Goal: Find contact information: Find contact information

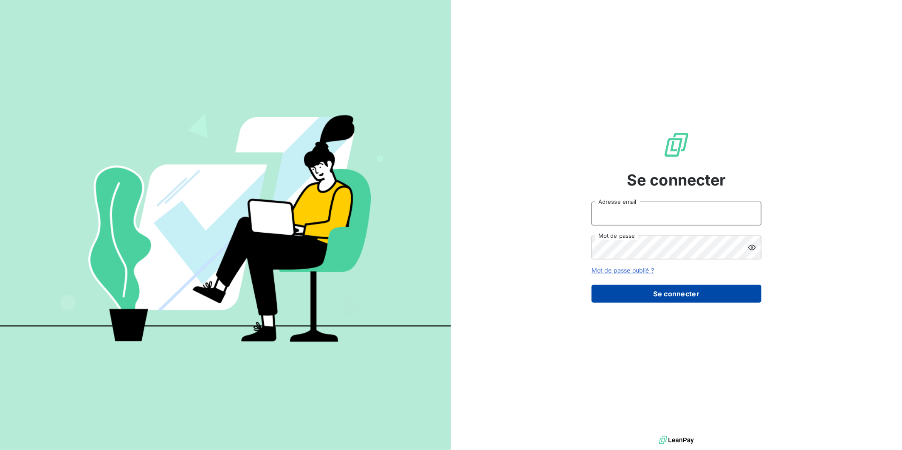
type input "[EMAIL_ADDRESS][DOMAIN_NAME]"
click at [653, 292] on button "Se connecter" at bounding box center [677, 294] width 170 height 18
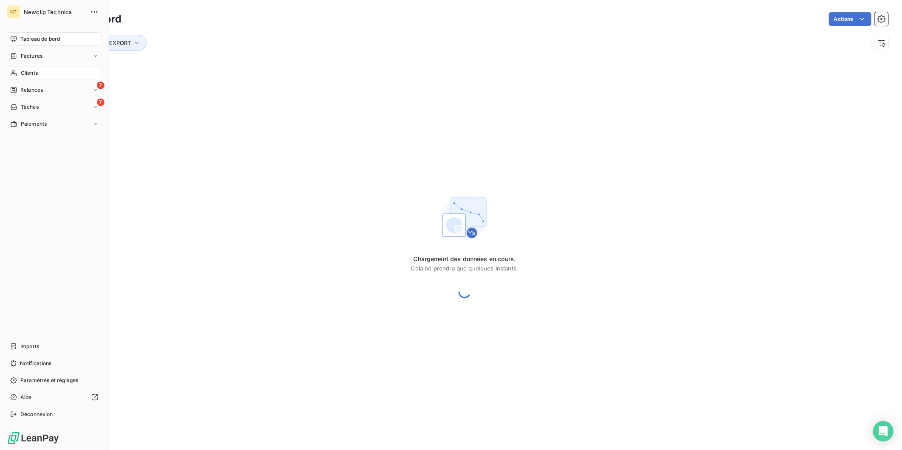
click at [25, 75] on span "Clients" at bounding box center [29, 73] width 17 height 8
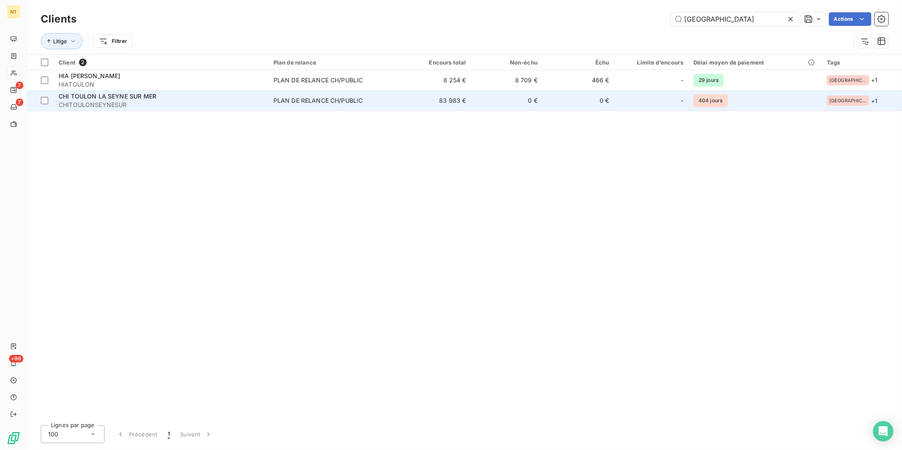
type input "[GEOGRAPHIC_DATA]"
click at [183, 104] on span "CHITOULONSEYNESUR" at bounding box center [161, 105] width 205 height 8
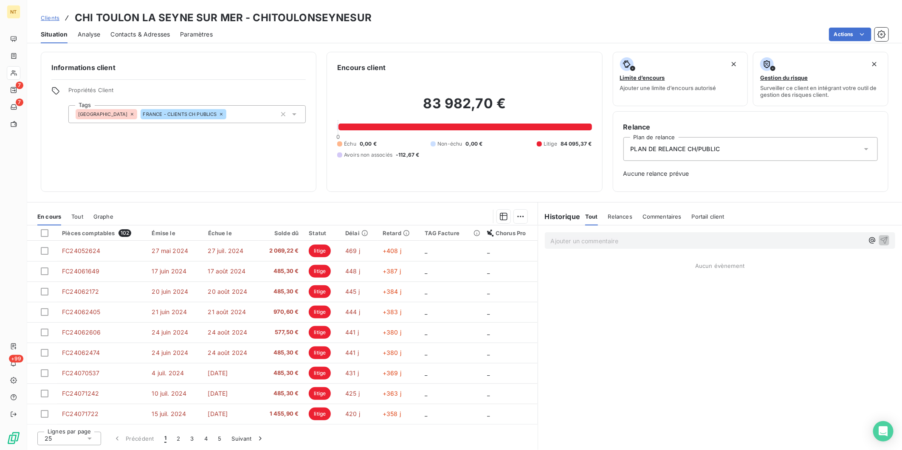
click at [197, 34] on span "Paramètres" at bounding box center [196, 34] width 33 height 8
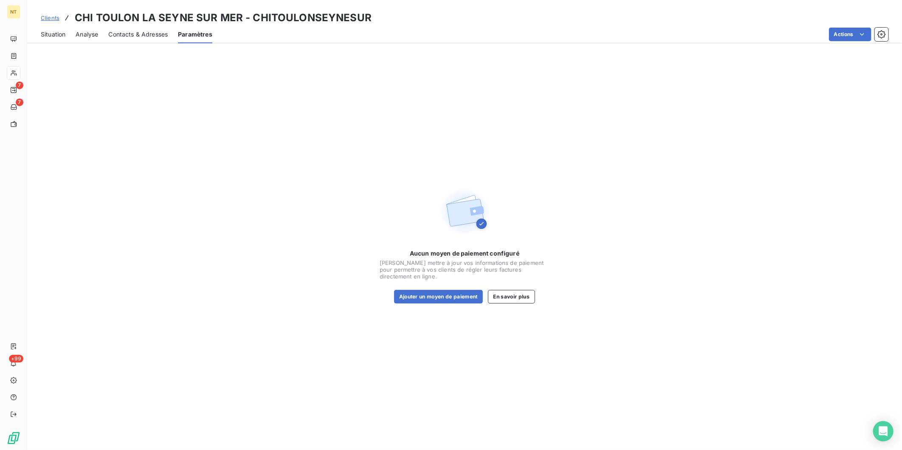
click at [139, 34] on span "Contacts & Adresses" at bounding box center [137, 34] width 59 height 8
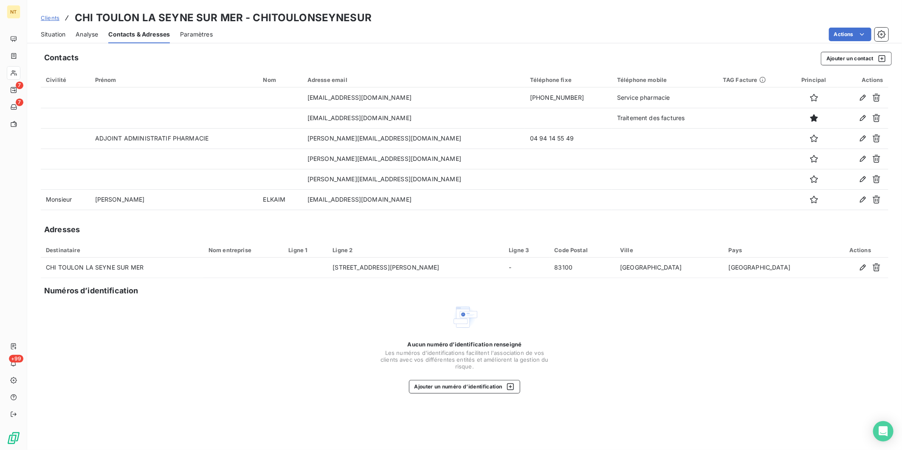
click at [59, 32] on span "Situation" at bounding box center [53, 34] width 25 height 8
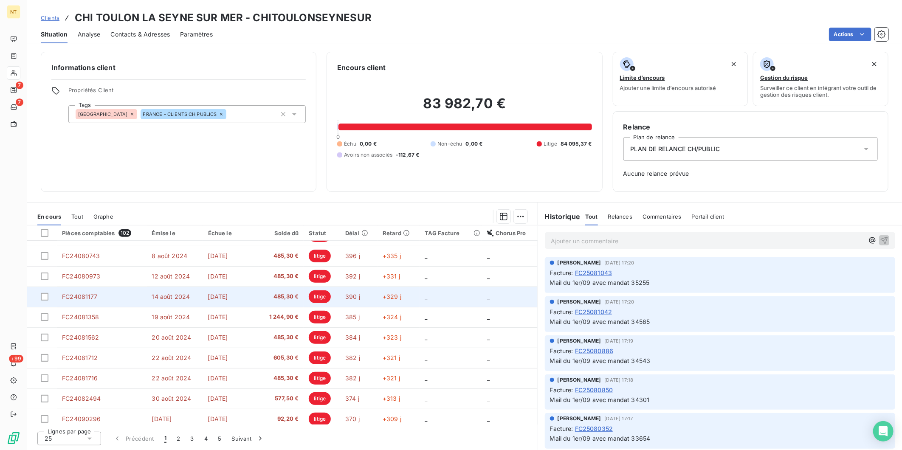
scroll to position [326, 0]
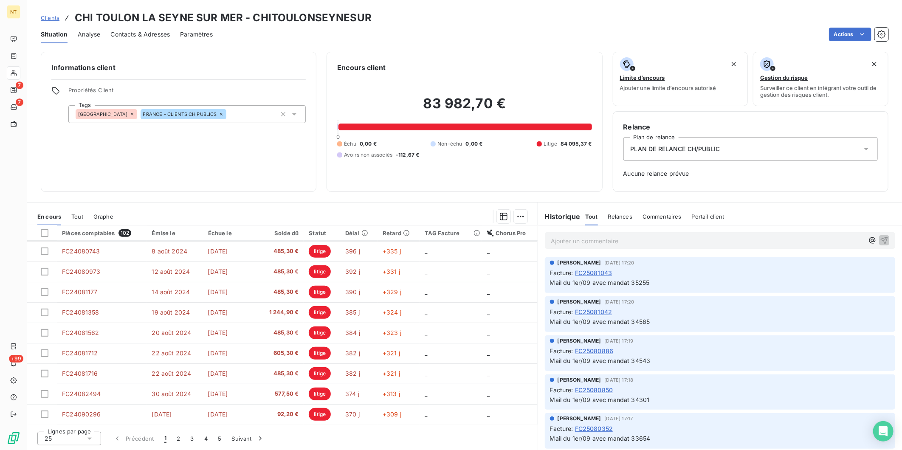
click at [152, 34] on span "Contacts & Adresses" at bounding box center [139, 34] width 59 height 8
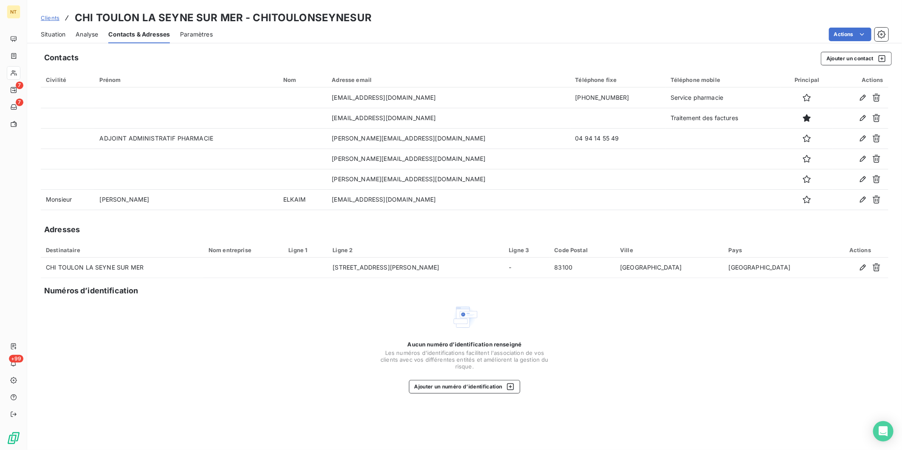
click at [63, 34] on span "Situation" at bounding box center [53, 34] width 25 height 8
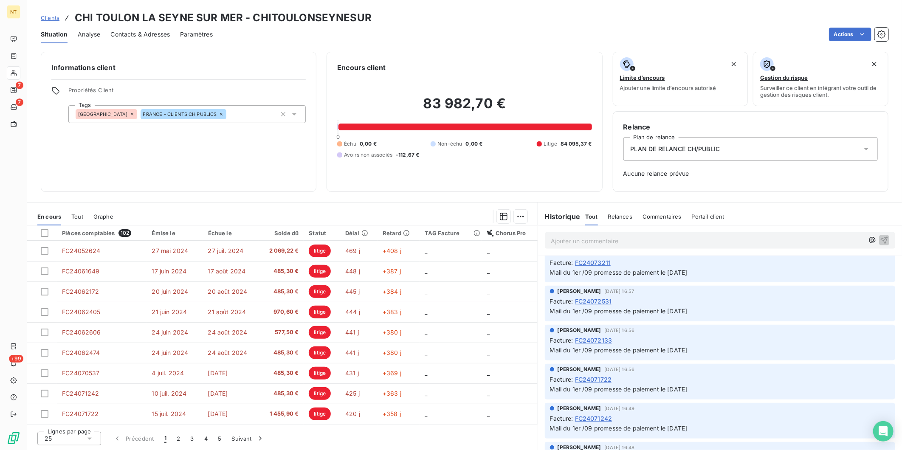
scroll to position [802, 0]
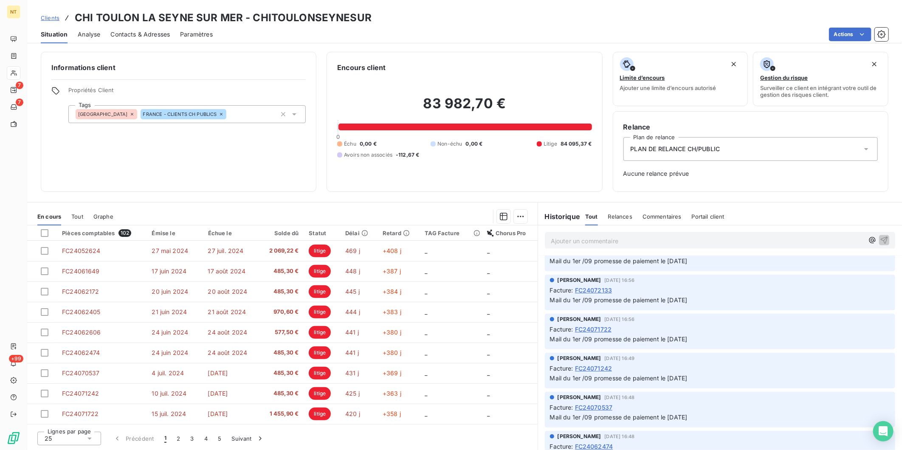
click at [606, 287] on span "FC24072133" at bounding box center [593, 290] width 37 height 9
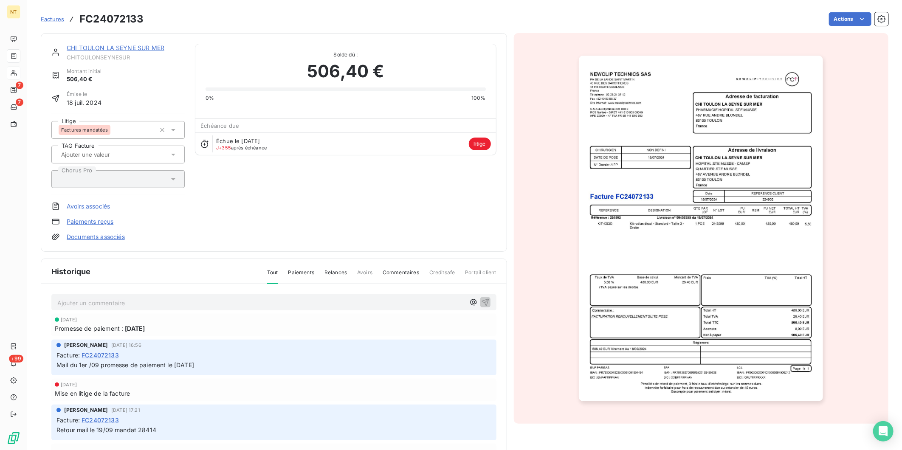
click at [135, 47] on link "CHI TOULON LA SEYNE SUR MER" at bounding box center [116, 47] width 98 height 7
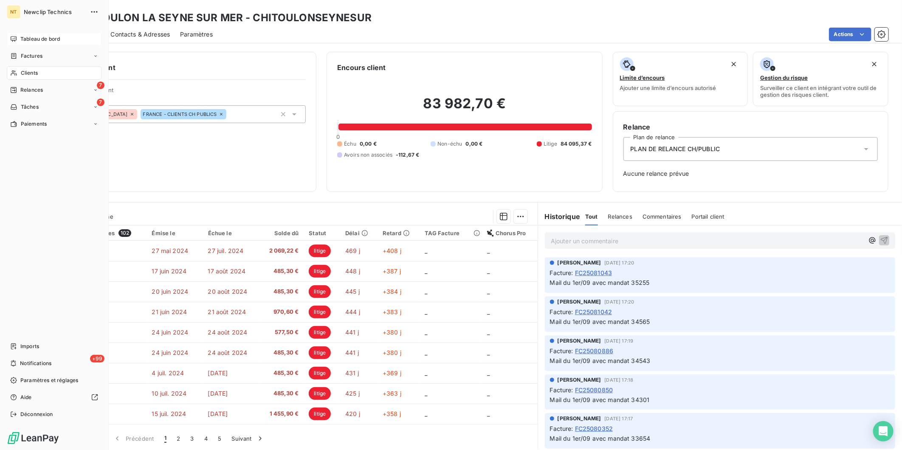
click at [28, 41] on span "Tableau de bord" at bounding box center [39, 39] width 39 height 8
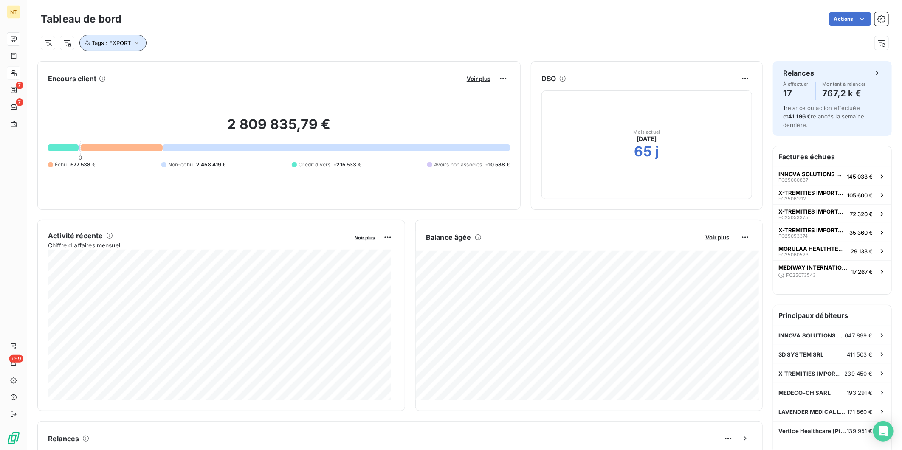
click at [139, 40] on icon "button" at bounding box center [136, 43] width 8 height 8
click at [207, 64] on icon at bounding box center [205, 64] width 5 height 5
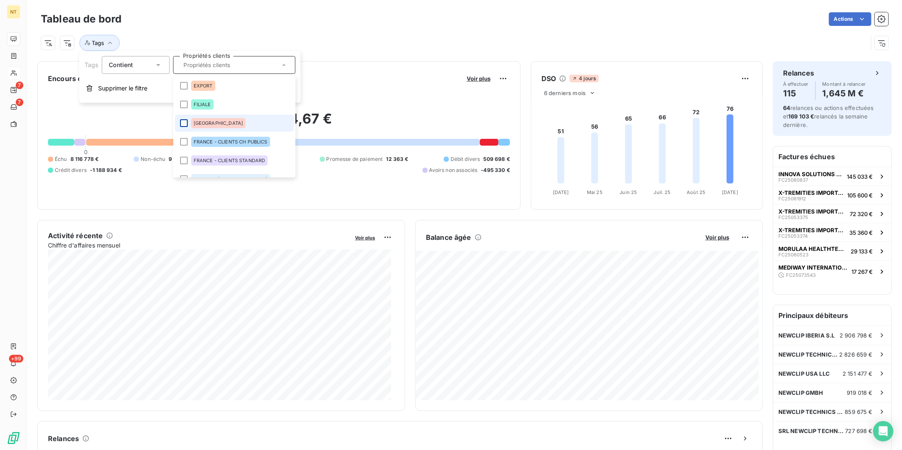
click at [186, 123] on div at bounding box center [184, 123] width 8 height 8
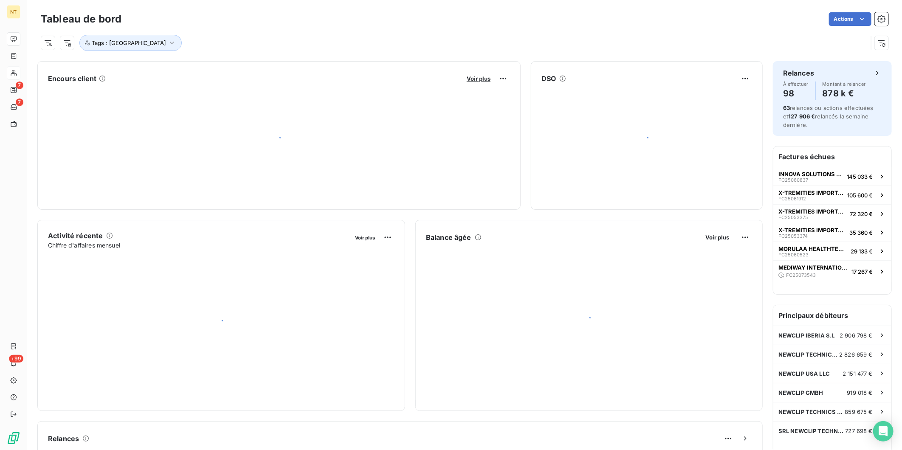
click at [328, 32] on div "Tags : [GEOGRAPHIC_DATA]" at bounding box center [465, 39] width 848 height 23
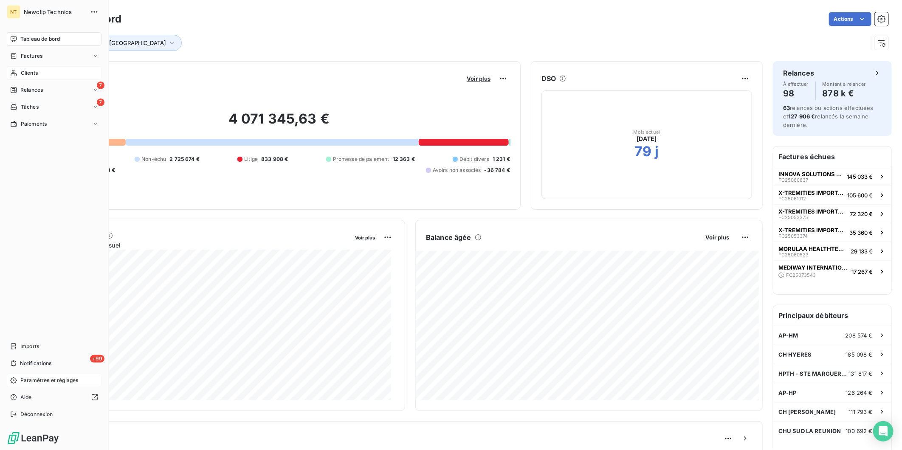
click at [40, 383] on span "Paramètres et réglages" at bounding box center [49, 381] width 58 height 8
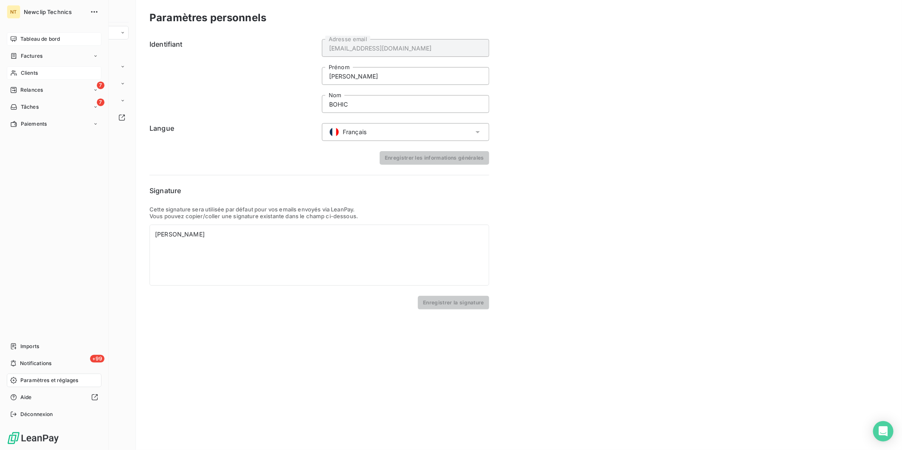
click at [55, 39] on span "Tableau de bord" at bounding box center [39, 39] width 39 height 8
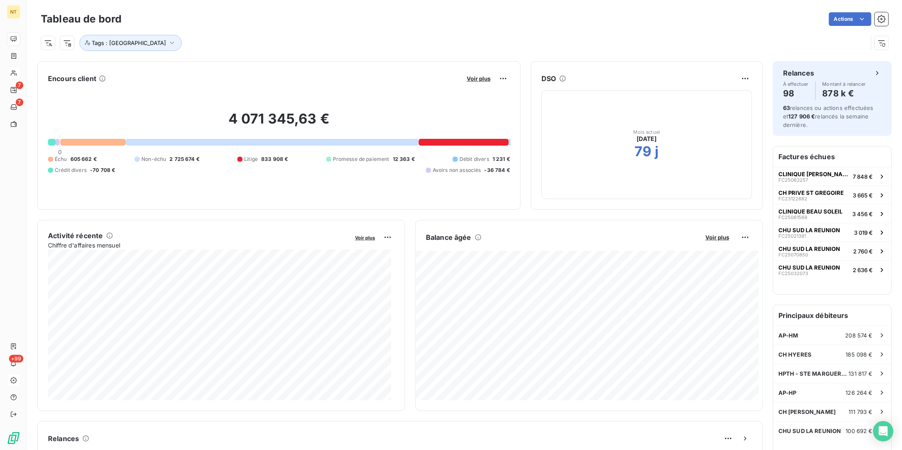
click at [528, 43] on div "Tags : [GEOGRAPHIC_DATA]" at bounding box center [454, 43] width 827 height 16
click at [472, 76] on span "Voir plus" at bounding box center [479, 78] width 24 height 7
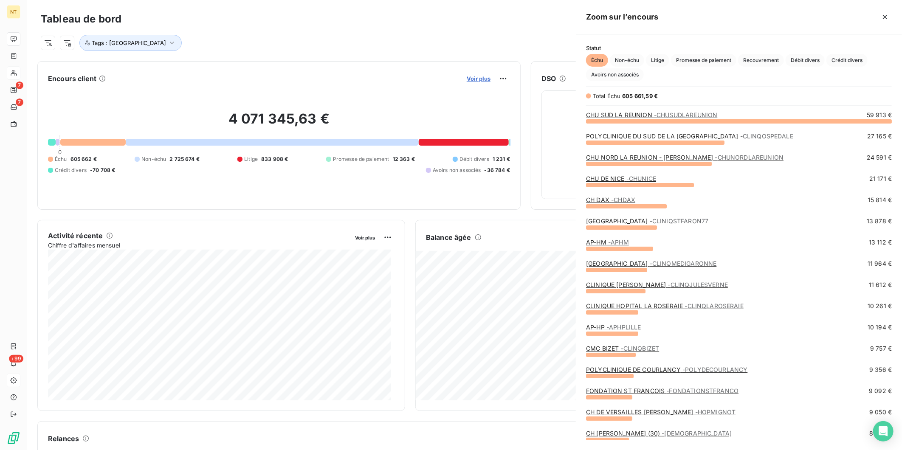
scroll to position [321, 319]
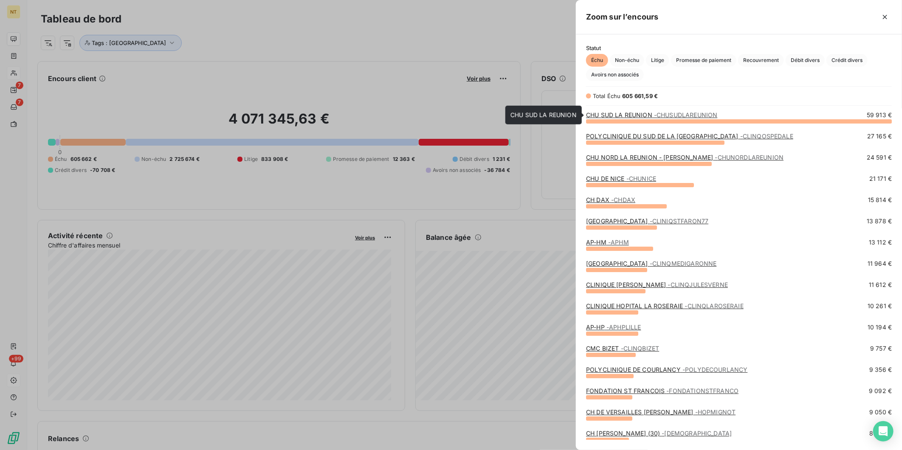
click at [631, 113] on link "CHU SUD LA REUNION - [GEOGRAPHIC_DATA]" at bounding box center [651, 114] width 131 height 7
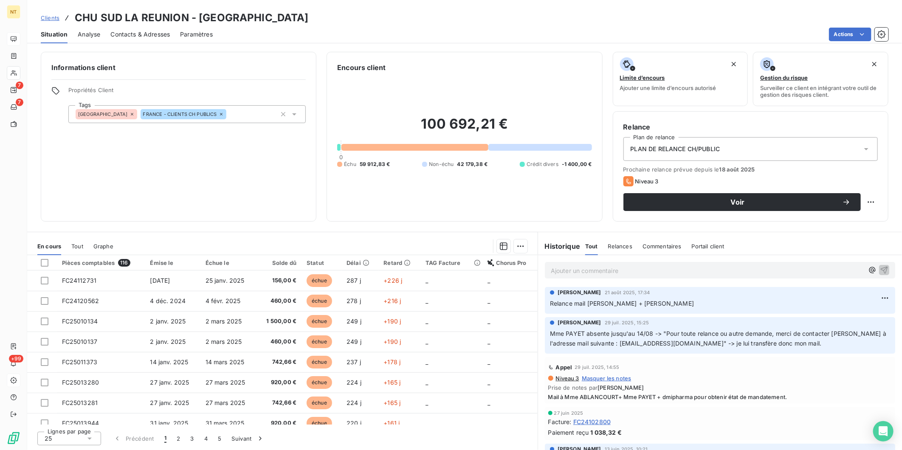
click at [151, 28] on div "Contacts & Adresses" at bounding box center [139, 34] width 59 height 18
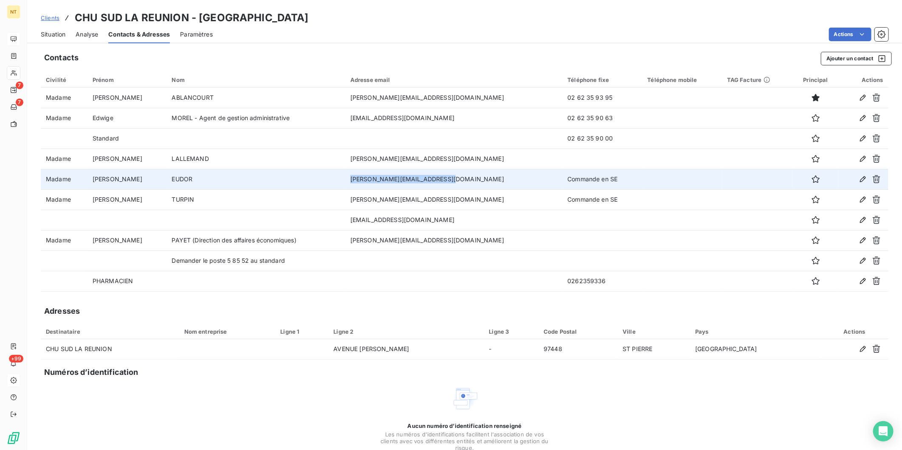
drag, startPoint x: 366, startPoint y: 179, endPoint x: 457, endPoint y: 178, distance: 91.3
click at [457, 178] on td "[PERSON_NAME][EMAIL_ADDRESS][DOMAIN_NAME]" at bounding box center [453, 179] width 217 height 20
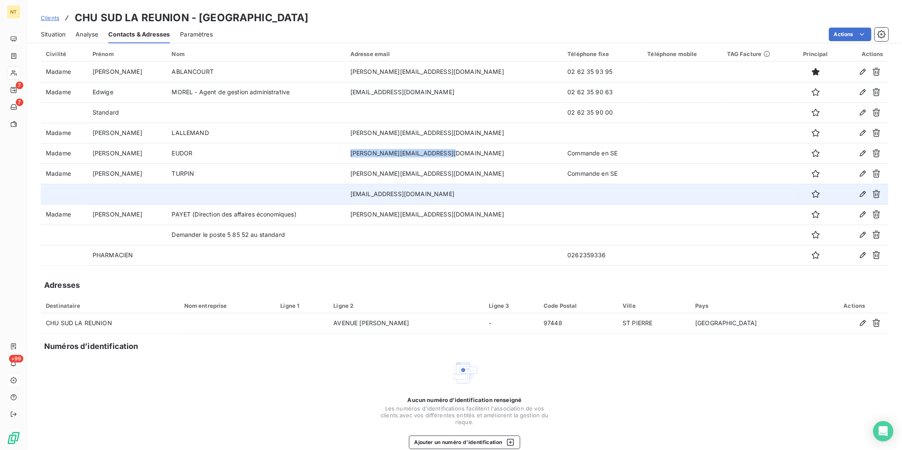
scroll to position [39, 0]
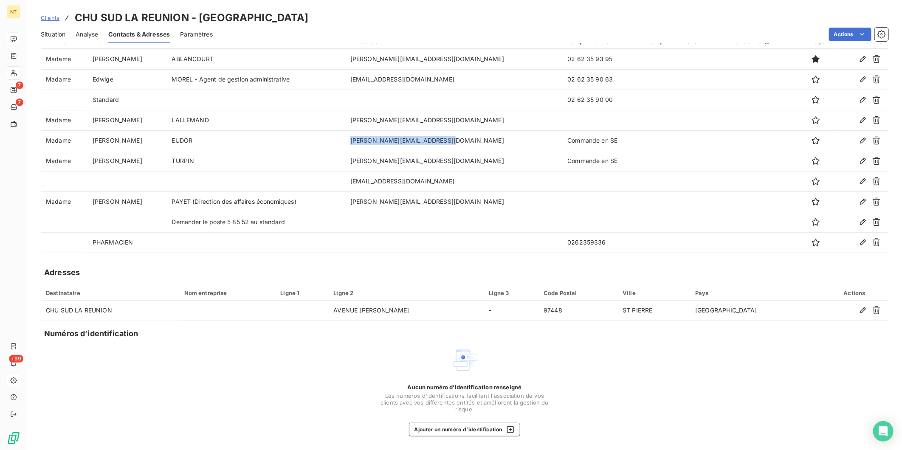
click at [58, 34] on span "Situation" at bounding box center [53, 34] width 25 height 8
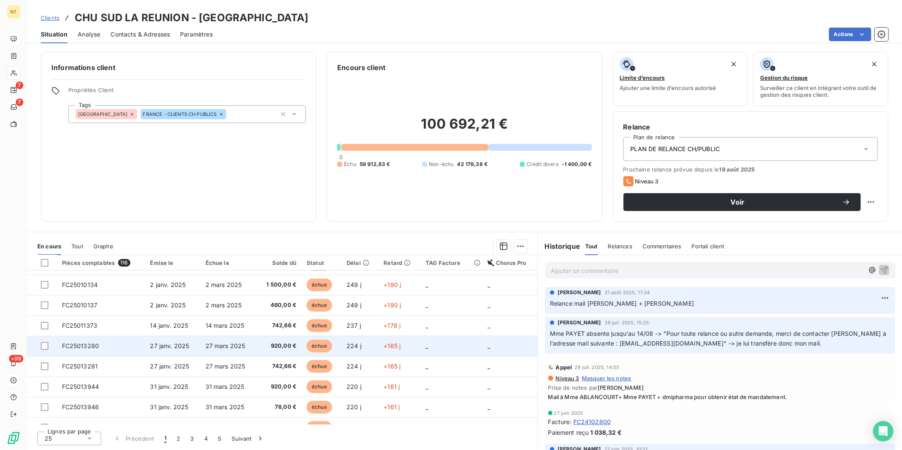
scroll to position [0, 0]
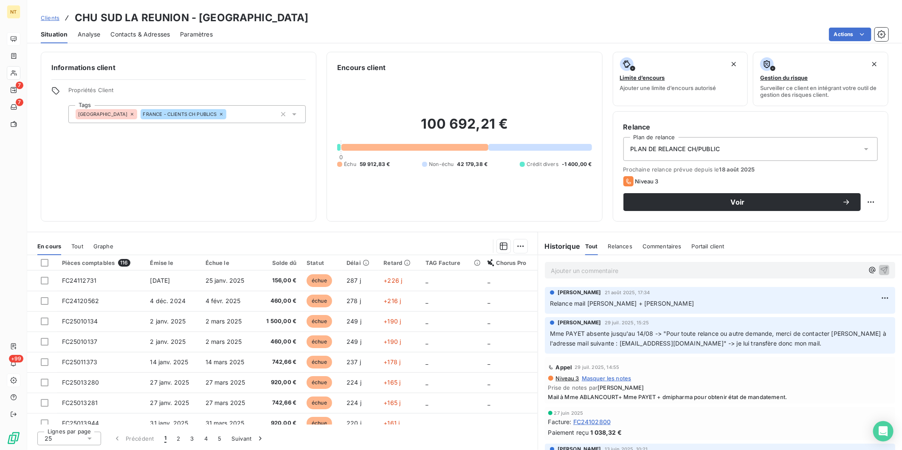
click at [155, 30] on span "Contacts & Adresses" at bounding box center [139, 34] width 59 height 8
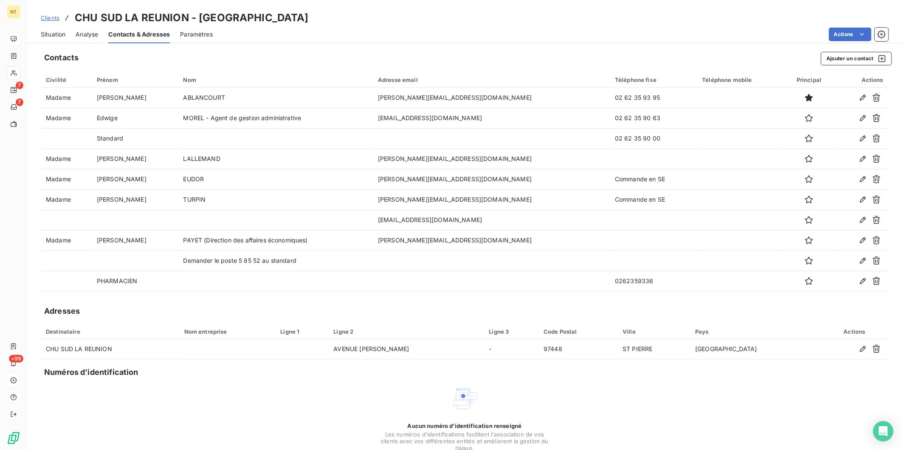
click at [48, 34] on span "Situation" at bounding box center [53, 34] width 25 height 8
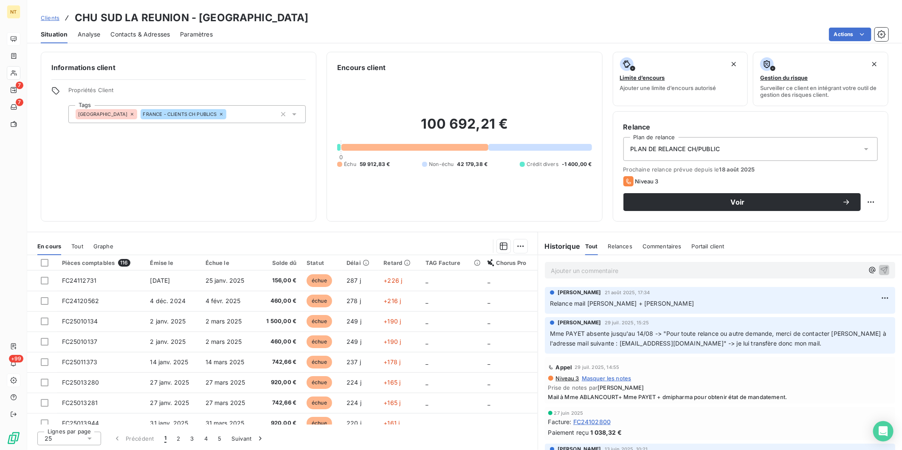
click at [91, 34] on span "Analyse" at bounding box center [89, 34] width 23 height 8
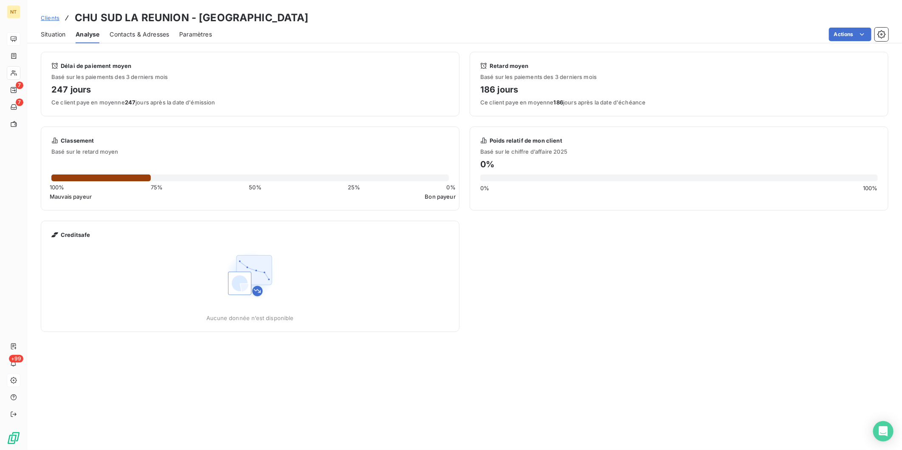
click at [147, 34] on span "Contacts & Adresses" at bounding box center [139, 34] width 59 height 8
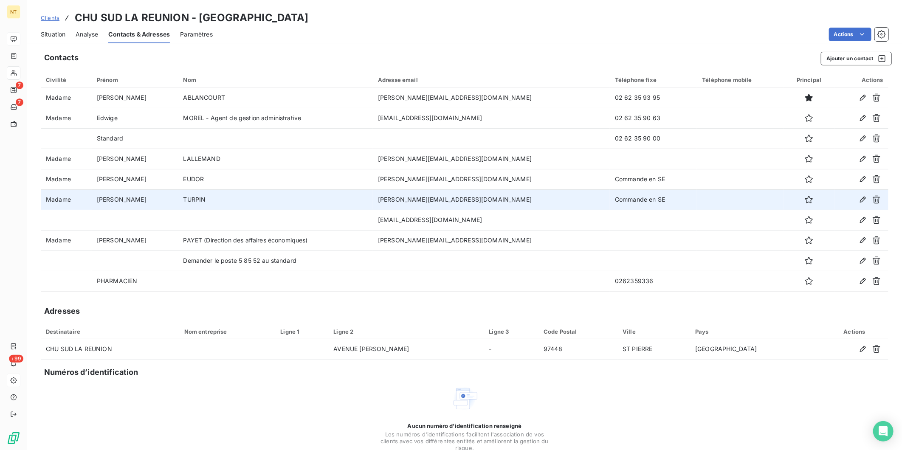
scroll to position [39, 0]
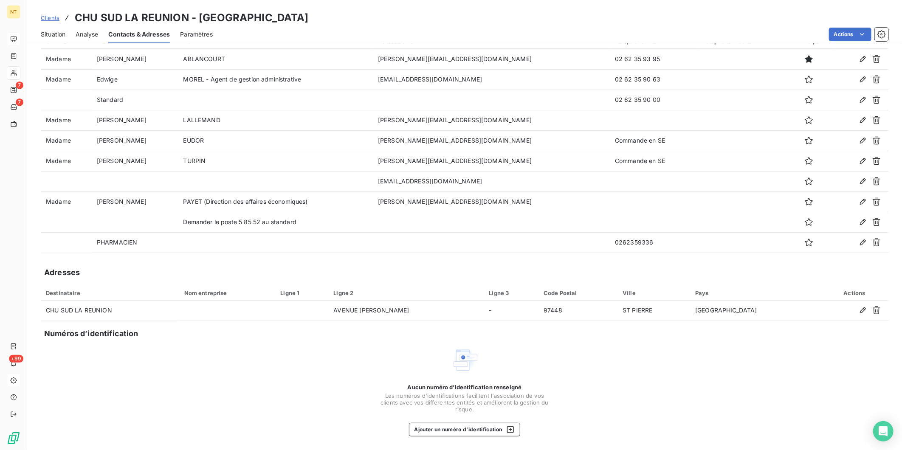
click at [55, 28] on div "Situation" at bounding box center [53, 34] width 25 height 18
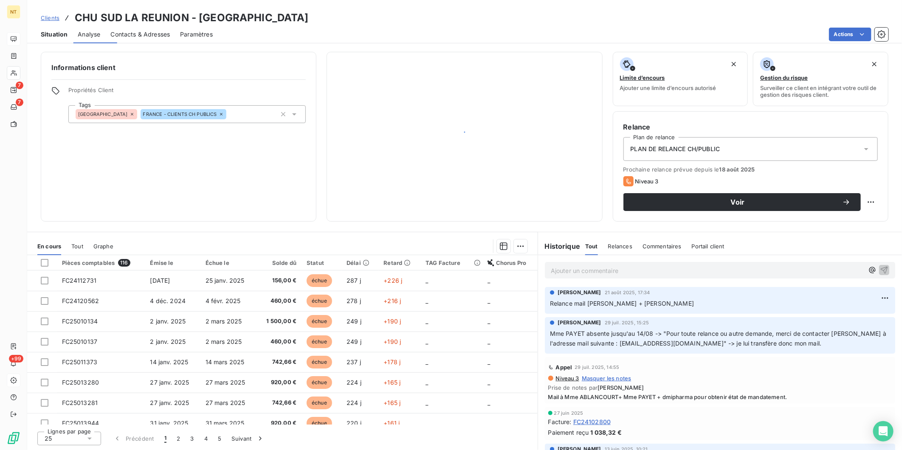
scroll to position [0, 0]
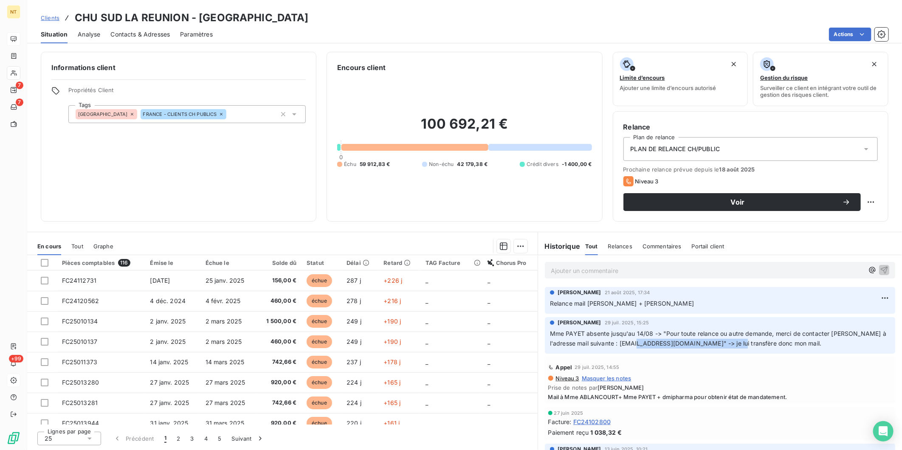
drag, startPoint x: 651, startPoint y: 345, endPoint x: 752, endPoint y: 350, distance: 101.2
click at [752, 350] on div "[PERSON_NAME] [DATE] 15:25 Mme PAYET absente jusqu'au 14/08 -> "Pour toute rela…" at bounding box center [720, 335] width 350 height 37
copy span "[EMAIL_ADDRESS][DOMAIN_NAME]"
click at [165, 31] on span "Contacts & Adresses" at bounding box center [139, 34] width 59 height 8
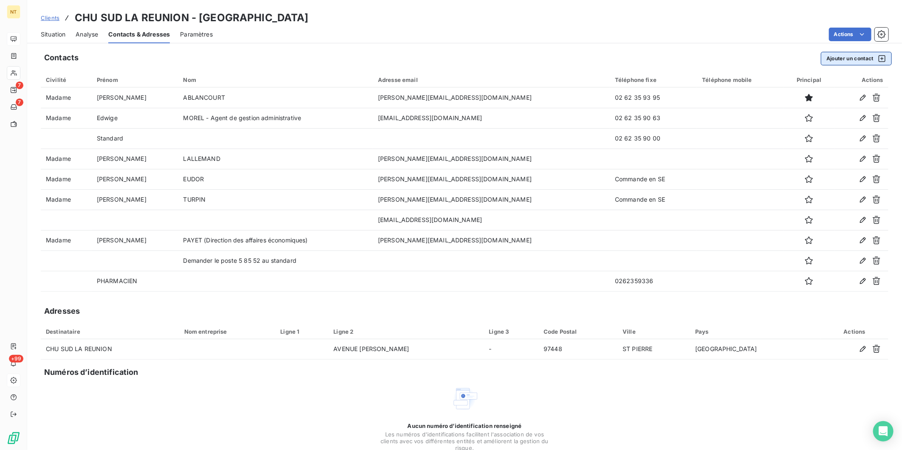
click at [847, 62] on button "Ajouter un contact" at bounding box center [856, 59] width 71 height 14
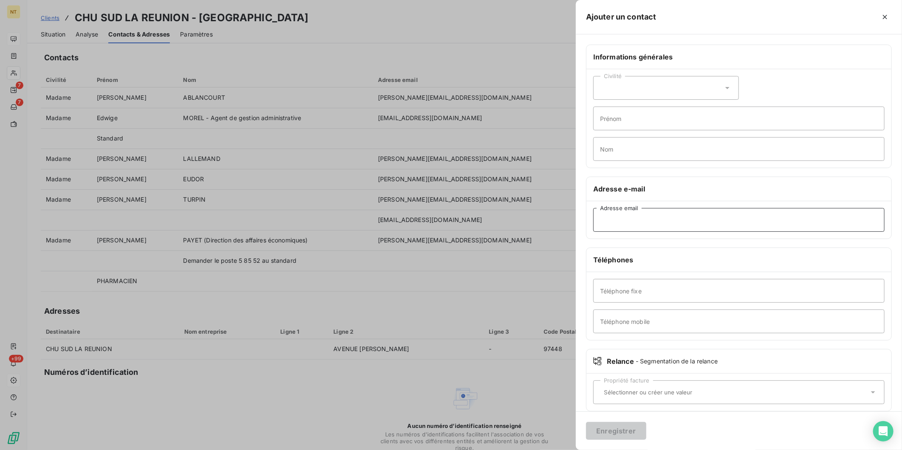
click at [642, 223] on input "Adresse email" at bounding box center [738, 220] width 291 height 24
paste input "[EMAIL_ADDRESS][DOMAIN_NAME]"
type input "[EMAIL_ADDRESS][DOMAIN_NAME]"
click at [620, 431] on button "Enregistrer" at bounding box center [616, 431] width 60 height 18
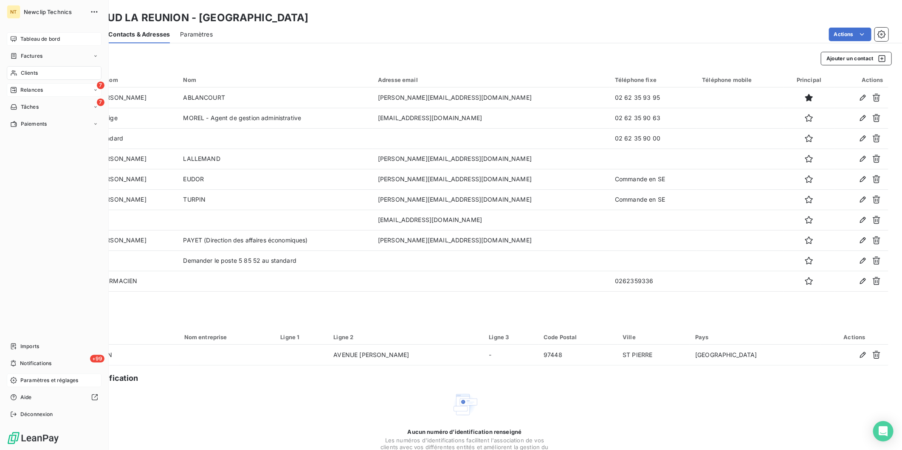
click at [17, 87] on icon at bounding box center [13, 90] width 7 height 7
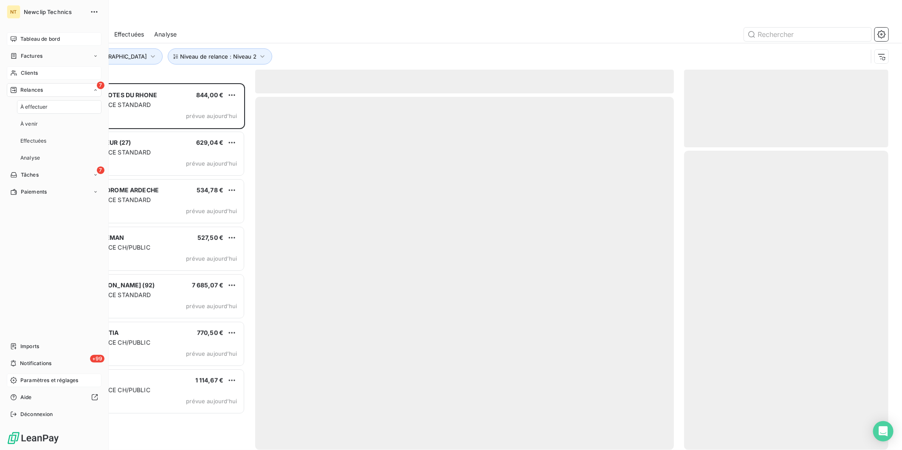
scroll to position [360, 197]
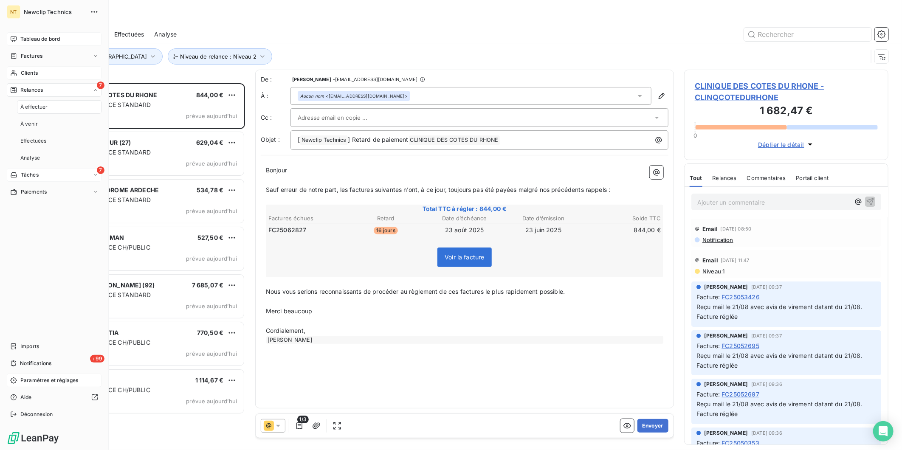
click at [47, 178] on div "7 Tâches" at bounding box center [54, 175] width 95 height 14
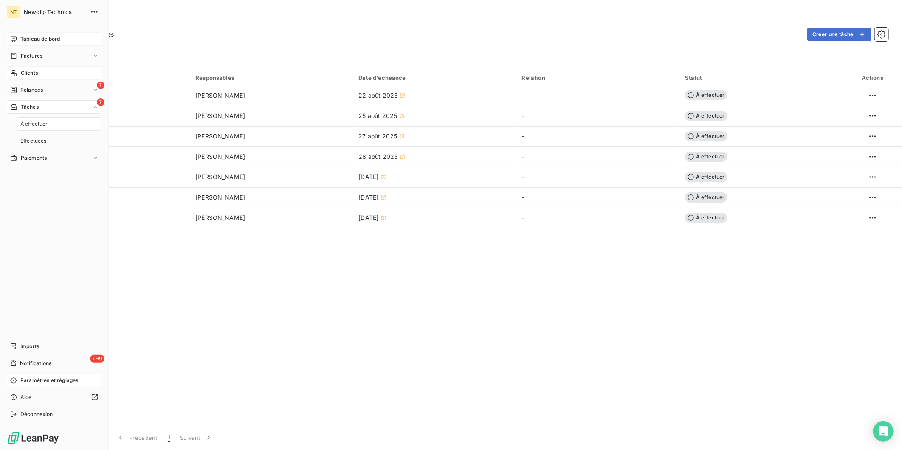
click at [48, 105] on div "7 Tâches" at bounding box center [54, 107] width 95 height 14
click at [36, 138] on span "Effectuées" at bounding box center [33, 141] width 26 height 8
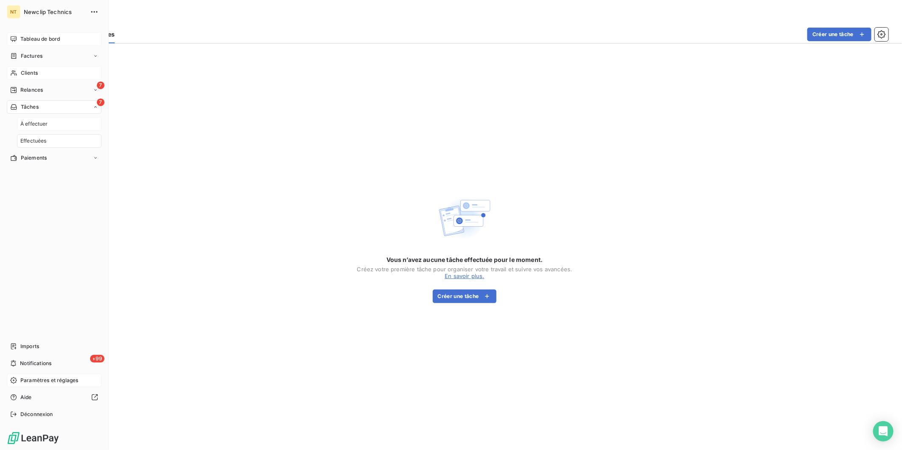
click at [46, 124] on span "À effectuer" at bounding box center [34, 124] width 28 height 8
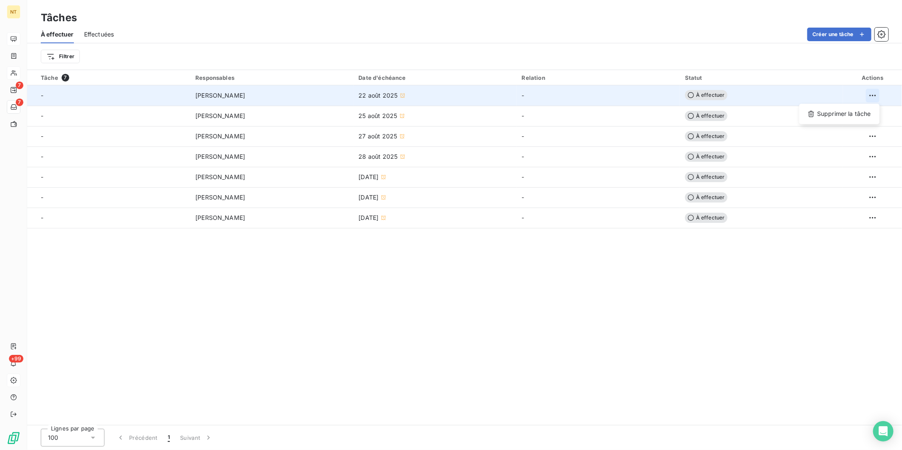
click at [874, 95] on html "NT 7 7 +99 Tâches À effectuer Effectuées Créer une tâche Filtrer Tâche 7 Respon…" at bounding box center [451, 225] width 902 height 450
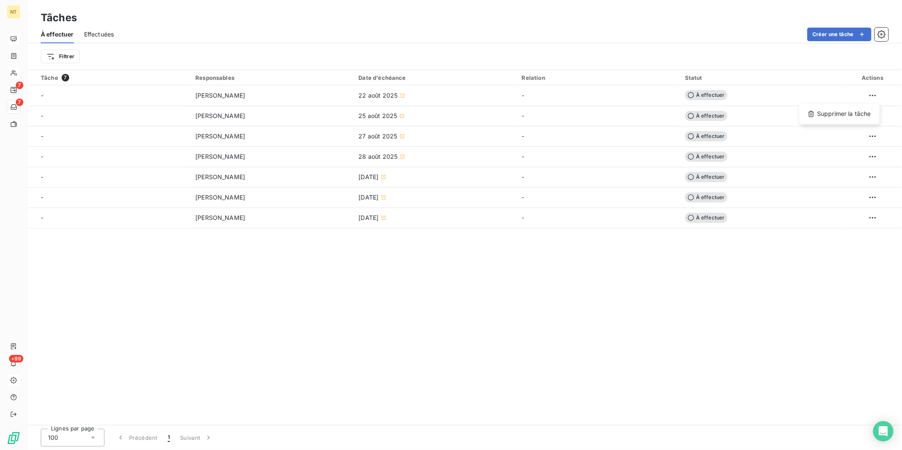
click at [535, 321] on html "NT 7 7 +99 Tâches À effectuer Effectuées Créer une tâche Filtrer Tâche 7 Respon…" at bounding box center [451, 225] width 902 height 450
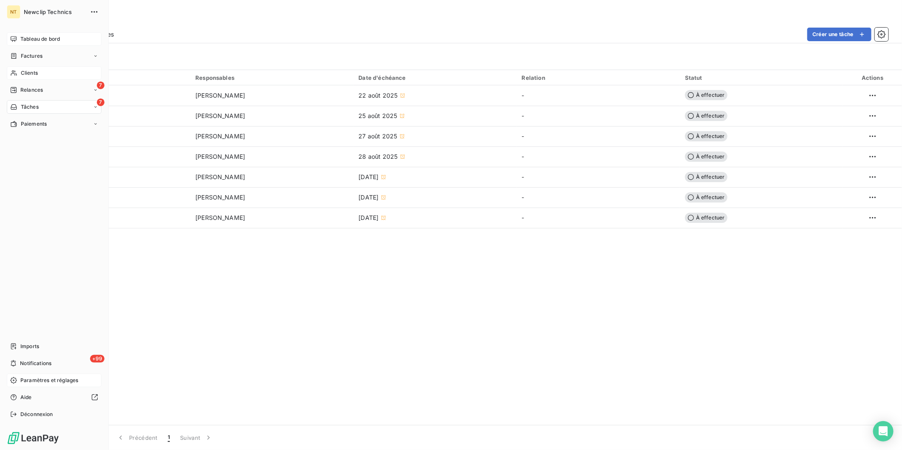
click at [13, 43] on div "Tableau de bord" at bounding box center [54, 39] width 95 height 14
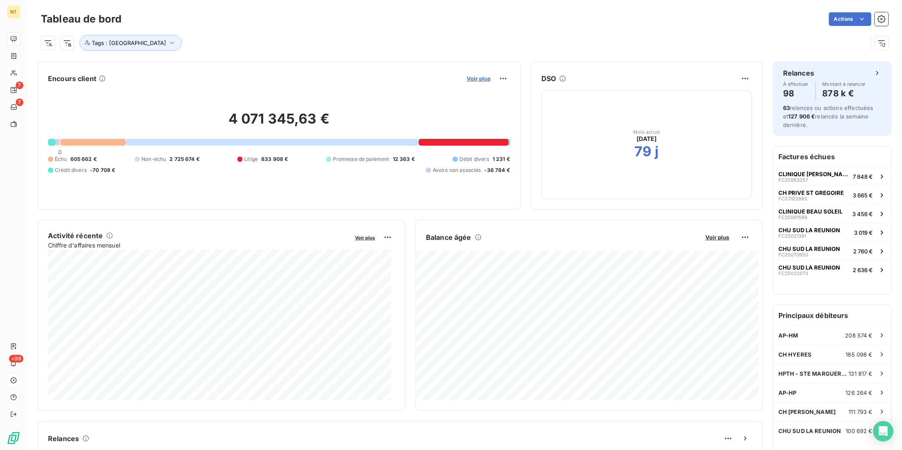
click at [471, 78] on span "Voir plus" at bounding box center [479, 78] width 24 height 7
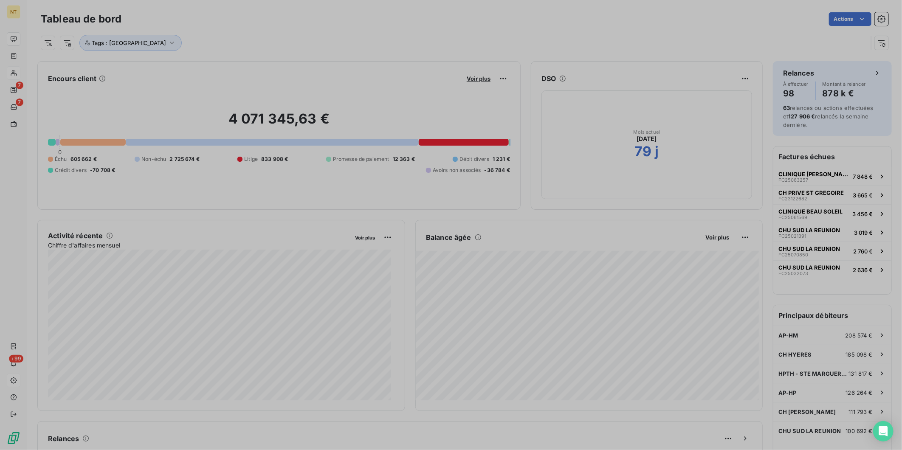
scroll to position [443, 319]
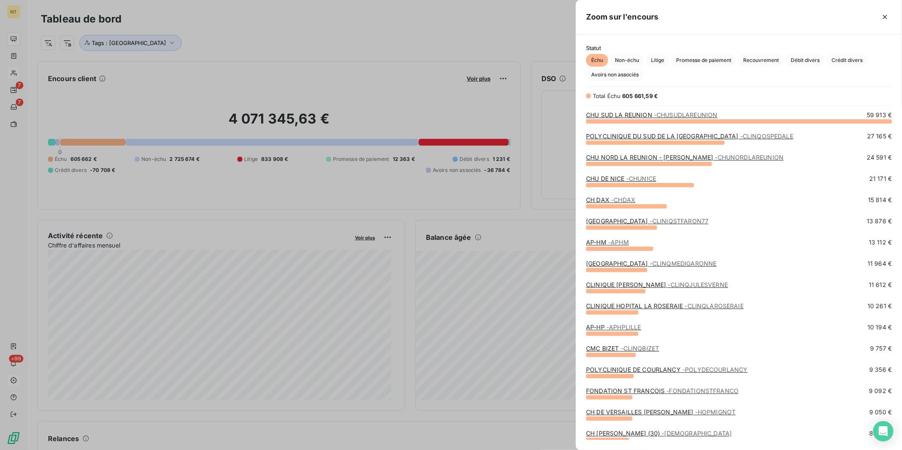
click at [610, 180] on link "CHU DE NICE - CHUNICE" at bounding box center [621, 178] width 70 height 7
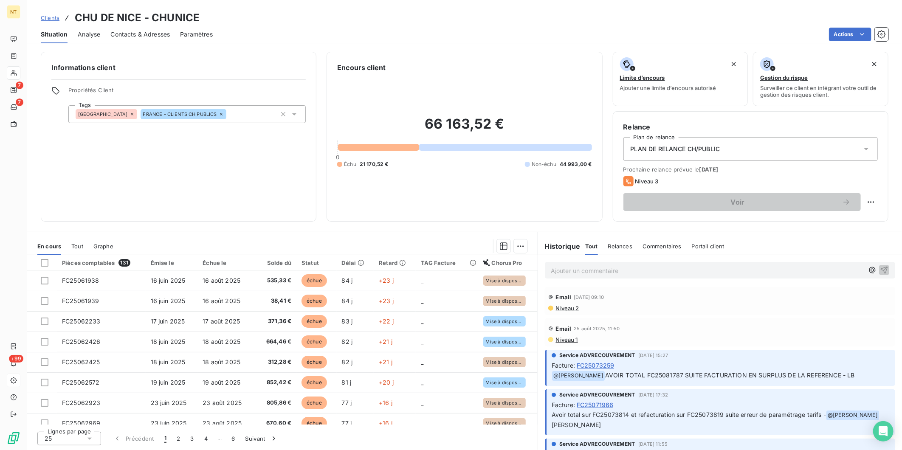
click at [96, 38] on span "Analyse" at bounding box center [89, 34] width 23 height 8
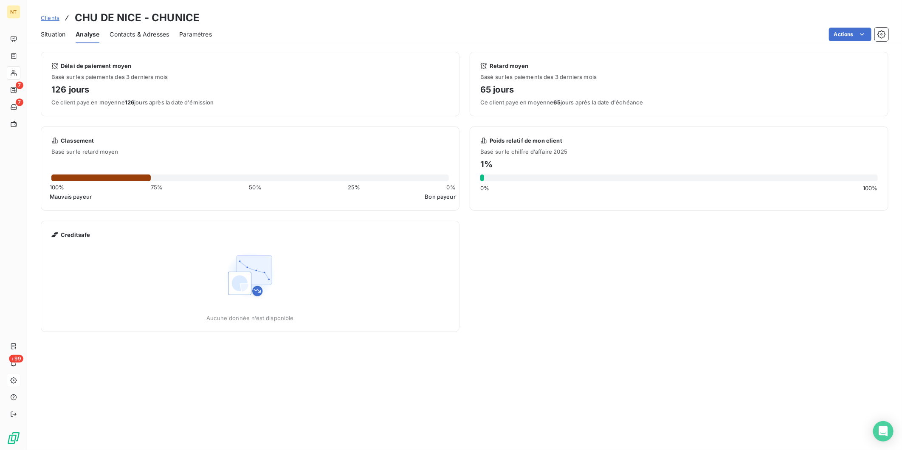
click at [133, 34] on span "Contacts & Adresses" at bounding box center [139, 34] width 59 height 8
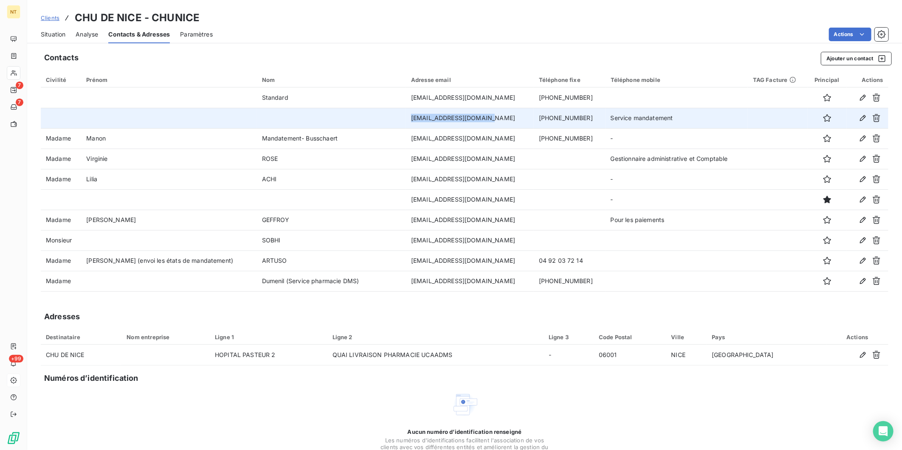
drag, startPoint x: 485, startPoint y: 117, endPoint x: 398, endPoint y: 122, distance: 86.8
click at [406, 122] on td "[EMAIL_ADDRESS][DOMAIN_NAME]" at bounding box center [470, 118] width 128 height 20
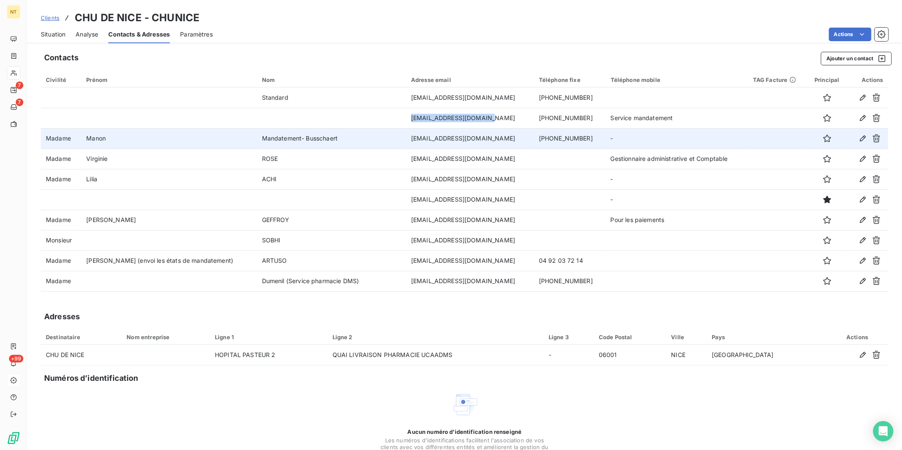
copy td "[EMAIL_ADDRESS][DOMAIN_NAME]"
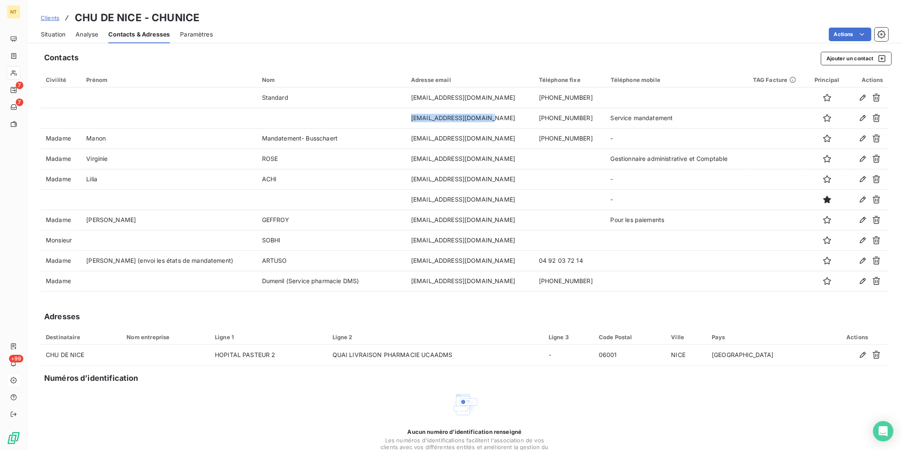
click at [50, 33] on span "Situation" at bounding box center [53, 34] width 25 height 8
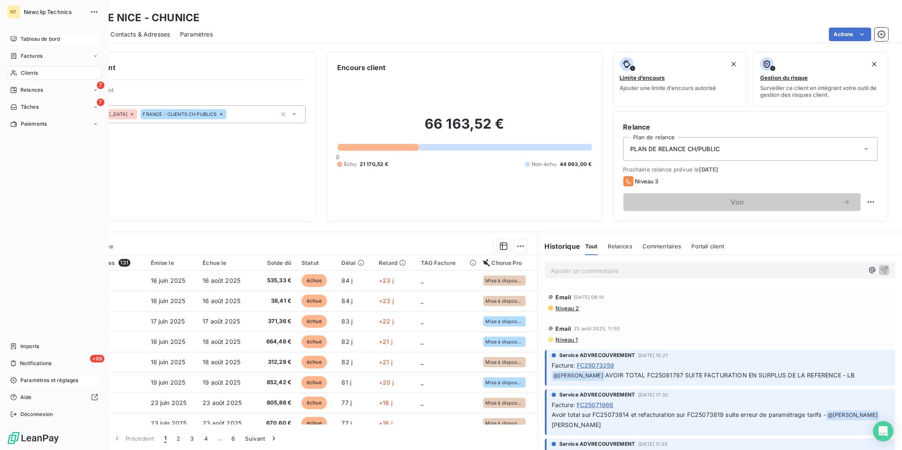
click at [18, 39] on div "Tableau de bord" at bounding box center [54, 39] width 95 height 14
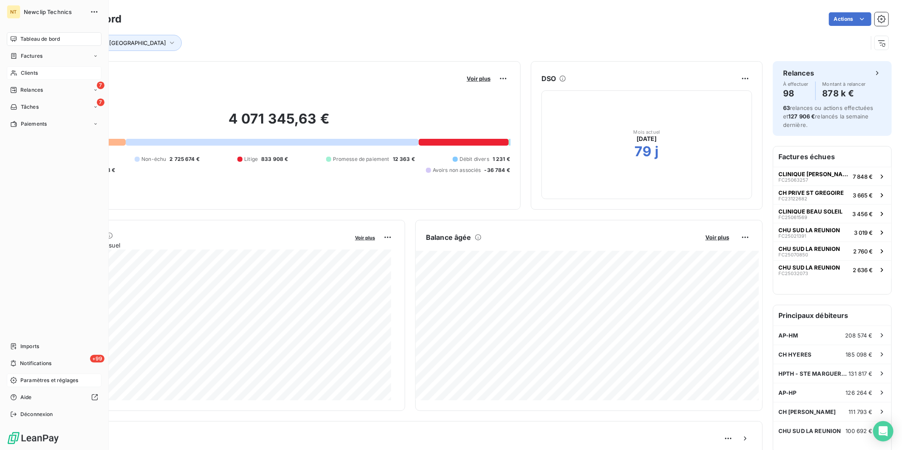
click at [20, 71] on div "Clients" at bounding box center [54, 73] width 95 height 14
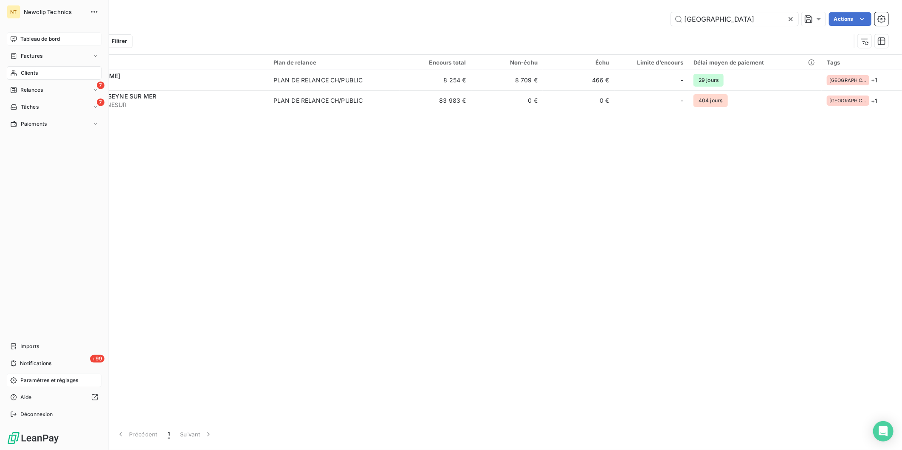
click at [19, 36] on div "Tableau de bord" at bounding box center [54, 39] width 95 height 14
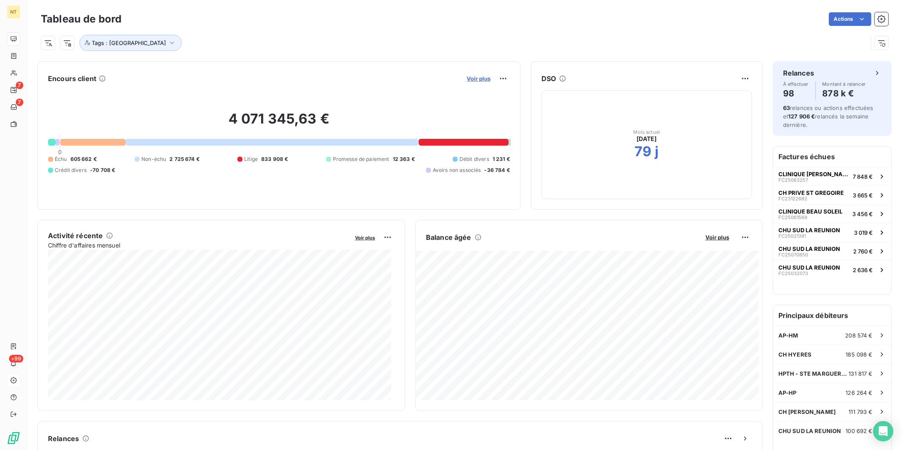
click at [477, 79] on span "Voir plus" at bounding box center [479, 78] width 24 height 7
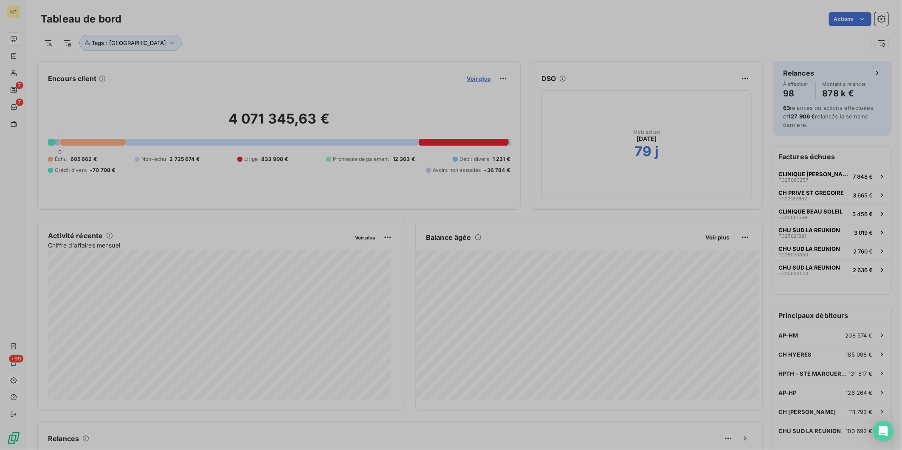
scroll to position [7, 7]
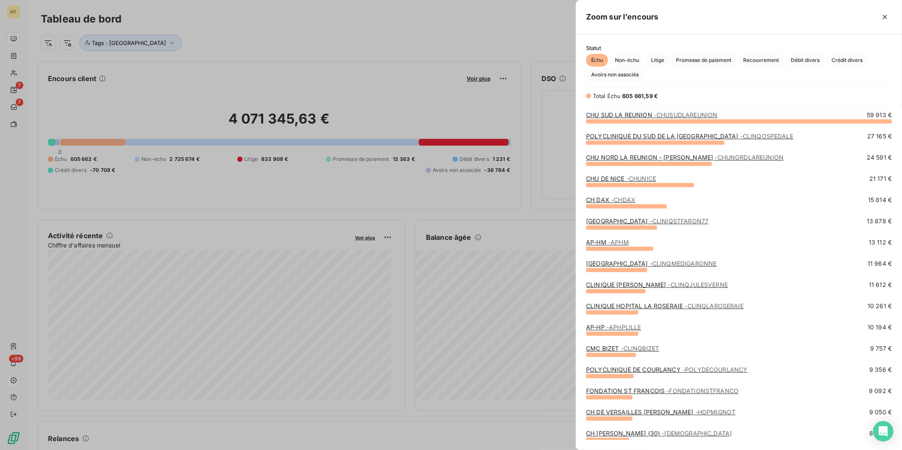
click at [610, 178] on link "CHU DE NICE - CHUNICE" at bounding box center [621, 178] width 70 height 7
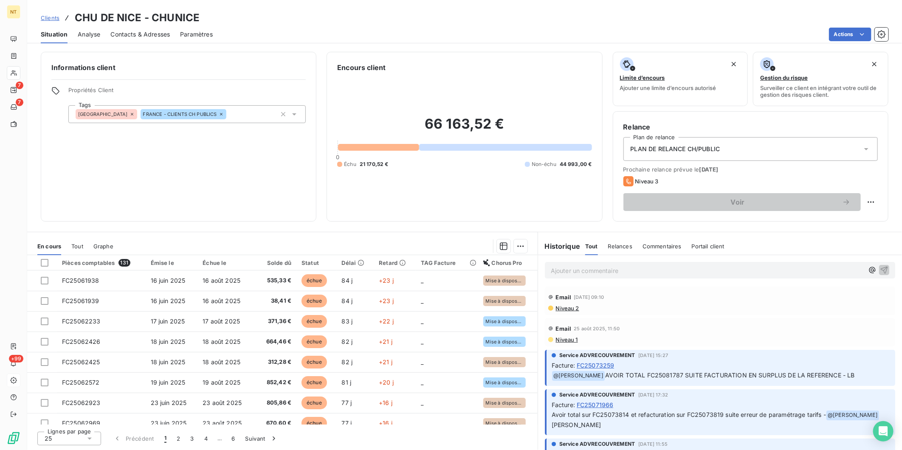
click at [592, 273] on p "Ajouter un commentaire ﻿" at bounding box center [707, 270] width 313 height 11
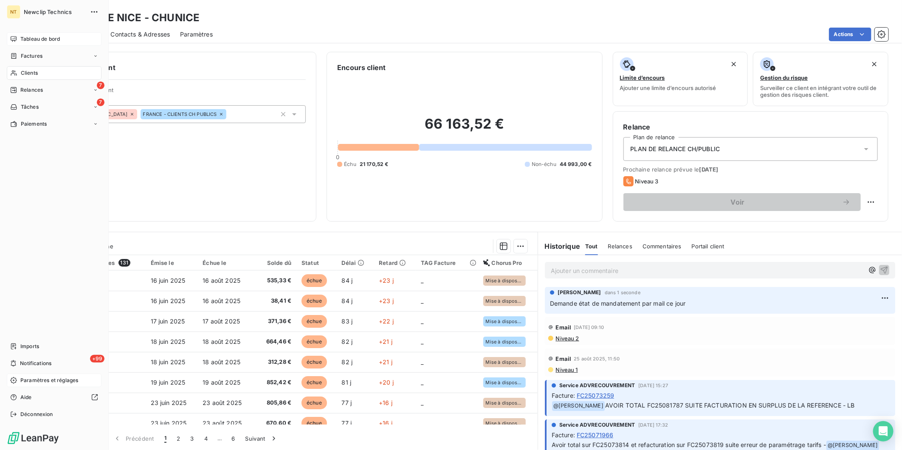
click at [20, 43] on div "Tableau de bord" at bounding box center [54, 39] width 95 height 14
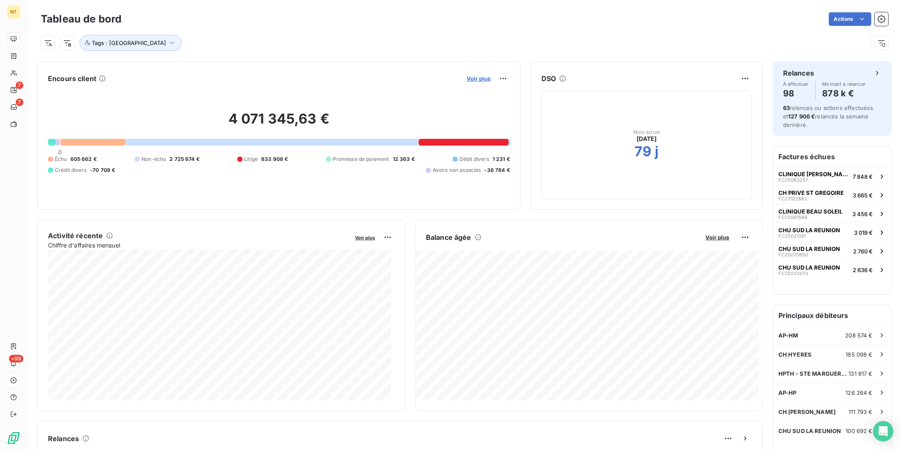
click at [470, 77] on span "Voir plus" at bounding box center [479, 78] width 24 height 7
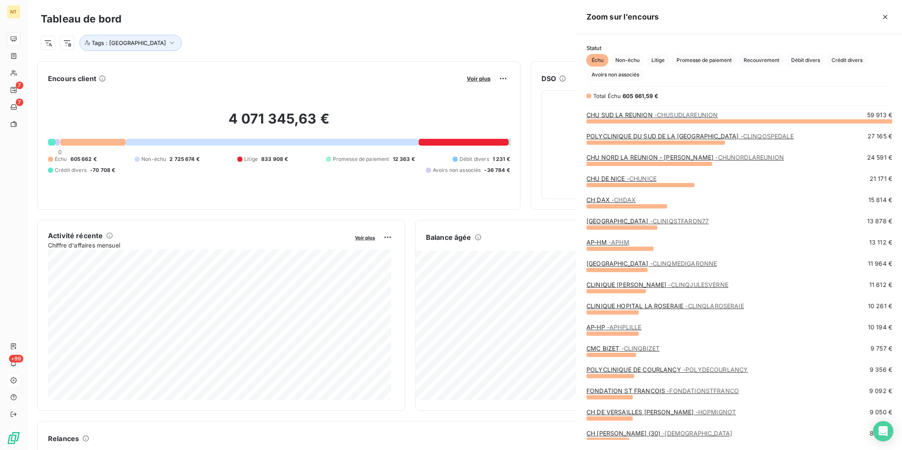
scroll to position [443, 319]
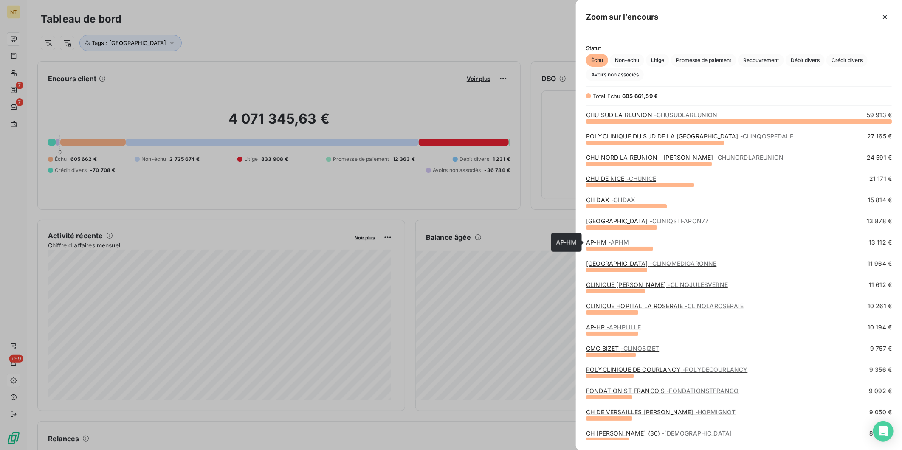
click at [611, 240] on span "- APHM" at bounding box center [618, 242] width 21 height 7
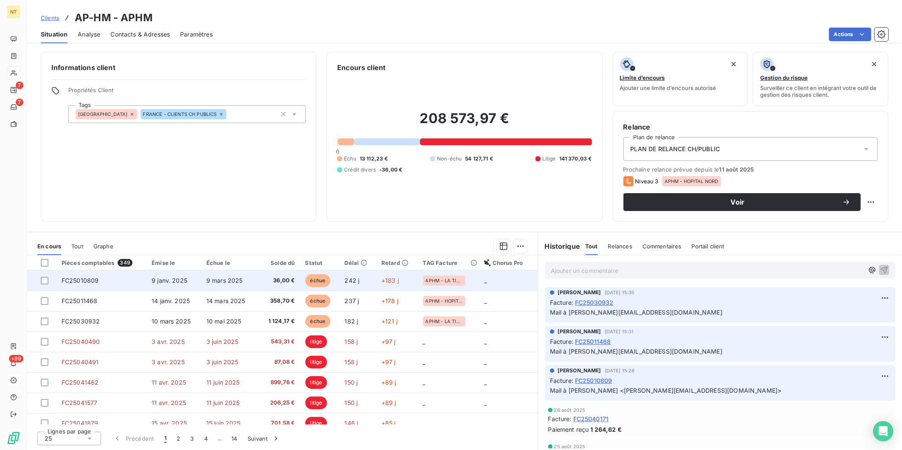
click at [159, 283] on span "9 janv. 2025" at bounding box center [170, 280] width 36 height 7
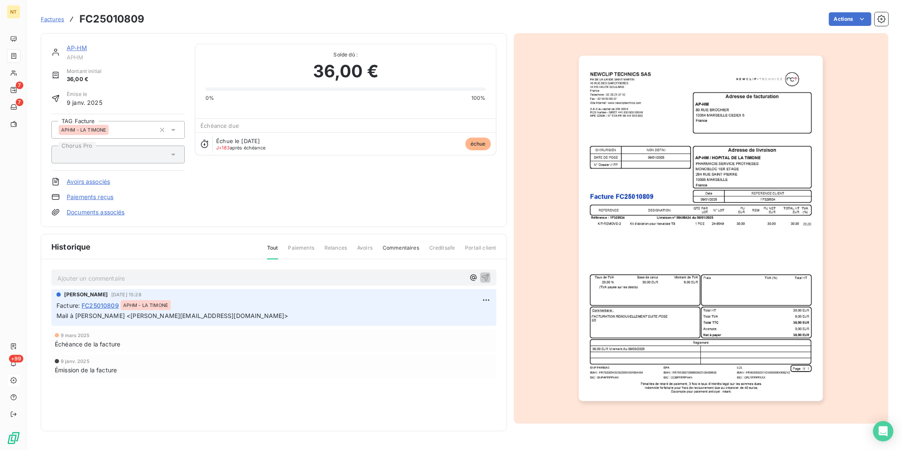
click at [693, 254] on img "button" at bounding box center [701, 229] width 244 height 346
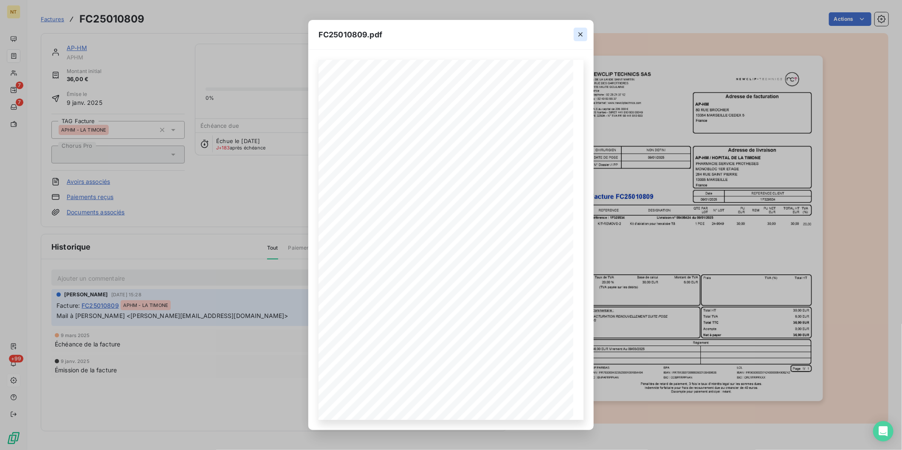
click at [580, 34] on icon "button" at bounding box center [580, 34] width 4 height 4
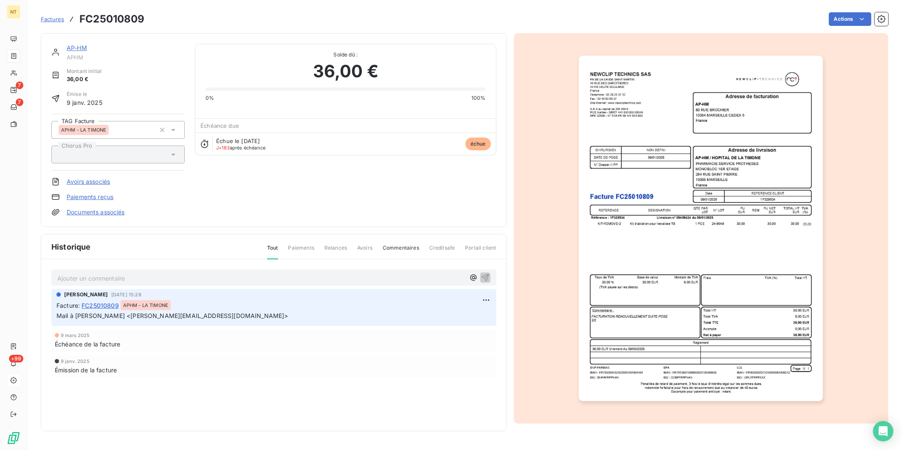
click at [205, 275] on p "Ajouter un commentaire ﻿" at bounding box center [261, 278] width 408 height 11
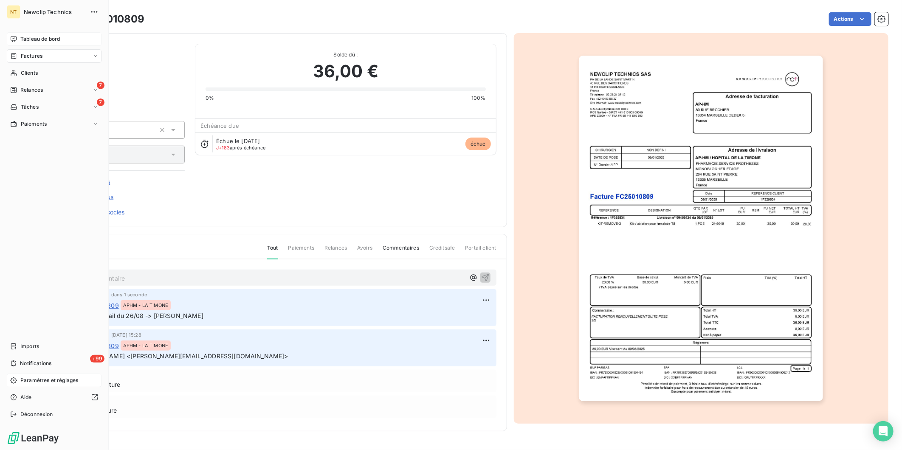
click at [24, 40] on span "Tableau de bord" at bounding box center [39, 39] width 39 height 8
